Goal: Find specific page/section: Find specific page/section

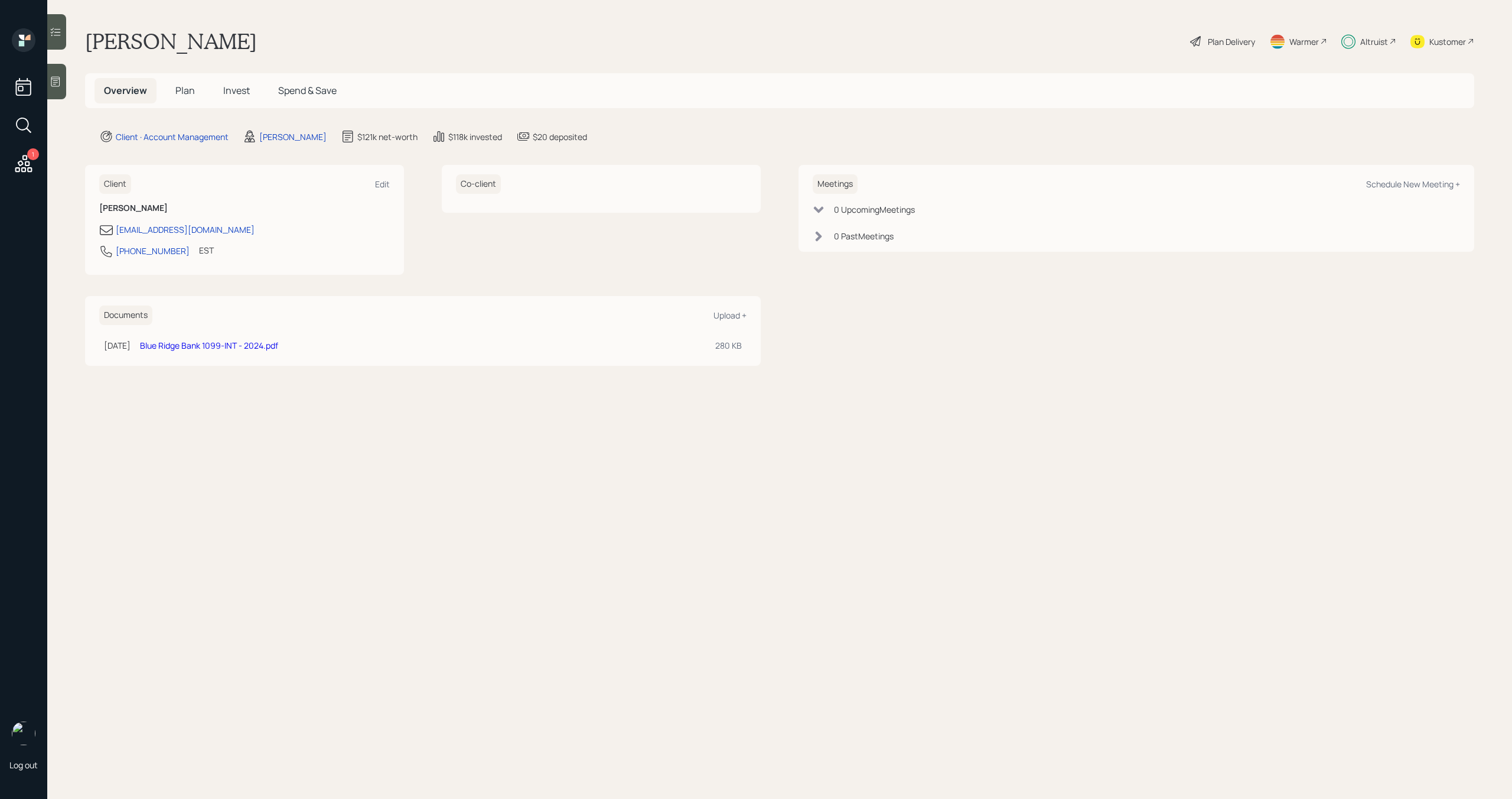
click at [1370, 39] on div "Altruist" at bounding box center [1374, 42] width 28 height 12
